Goal: Check status: Check status

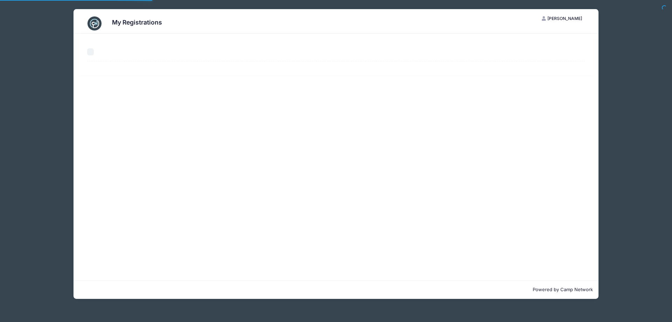
select select "50"
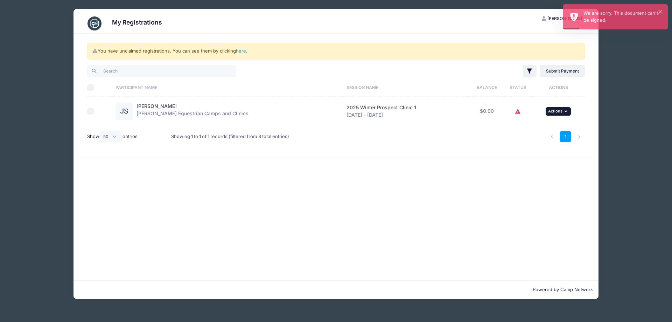
click at [561, 111] on span "Actions" at bounding box center [555, 111] width 14 height 5
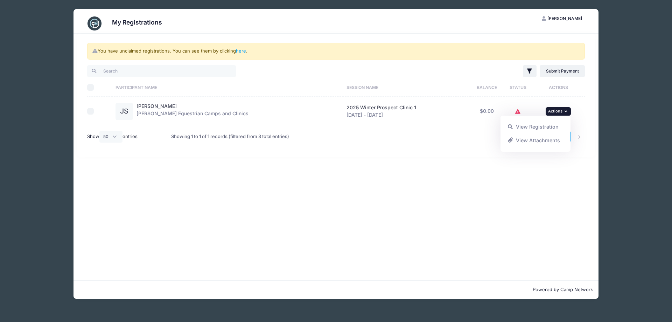
click at [372, 171] on div "You have unclaimed registrations. You can see them by clicking here . Filter Fi…" at bounding box center [336, 157] width 525 height 246
click at [516, 112] on icon at bounding box center [518, 112] width 6 height 0
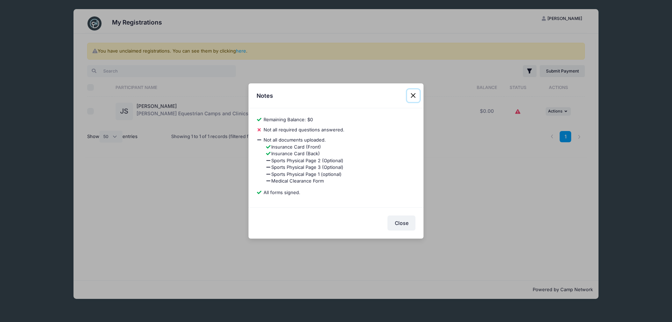
click at [413, 94] on button "Close" at bounding box center [413, 95] width 13 height 13
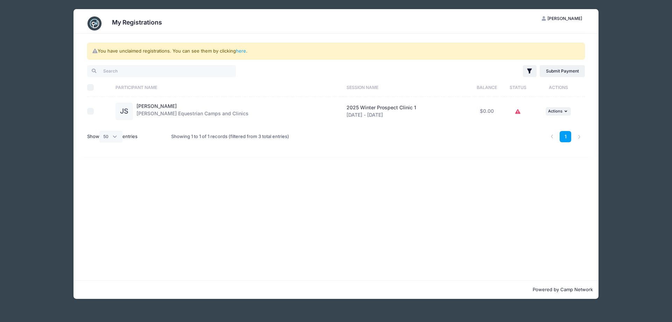
click at [127, 114] on div "JS" at bounding box center [125, 112] width 18 height 18
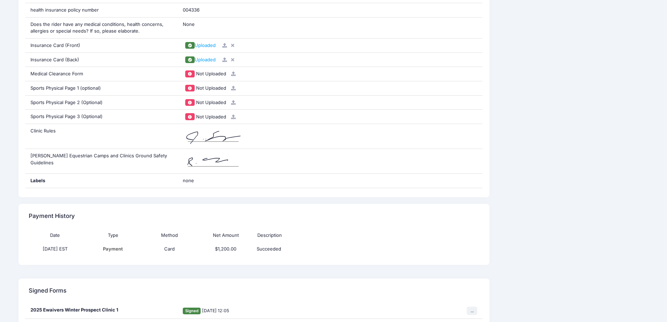
scroll to position [560, 0]
